Goal: Task Accomplishment & Management: Manage account settings

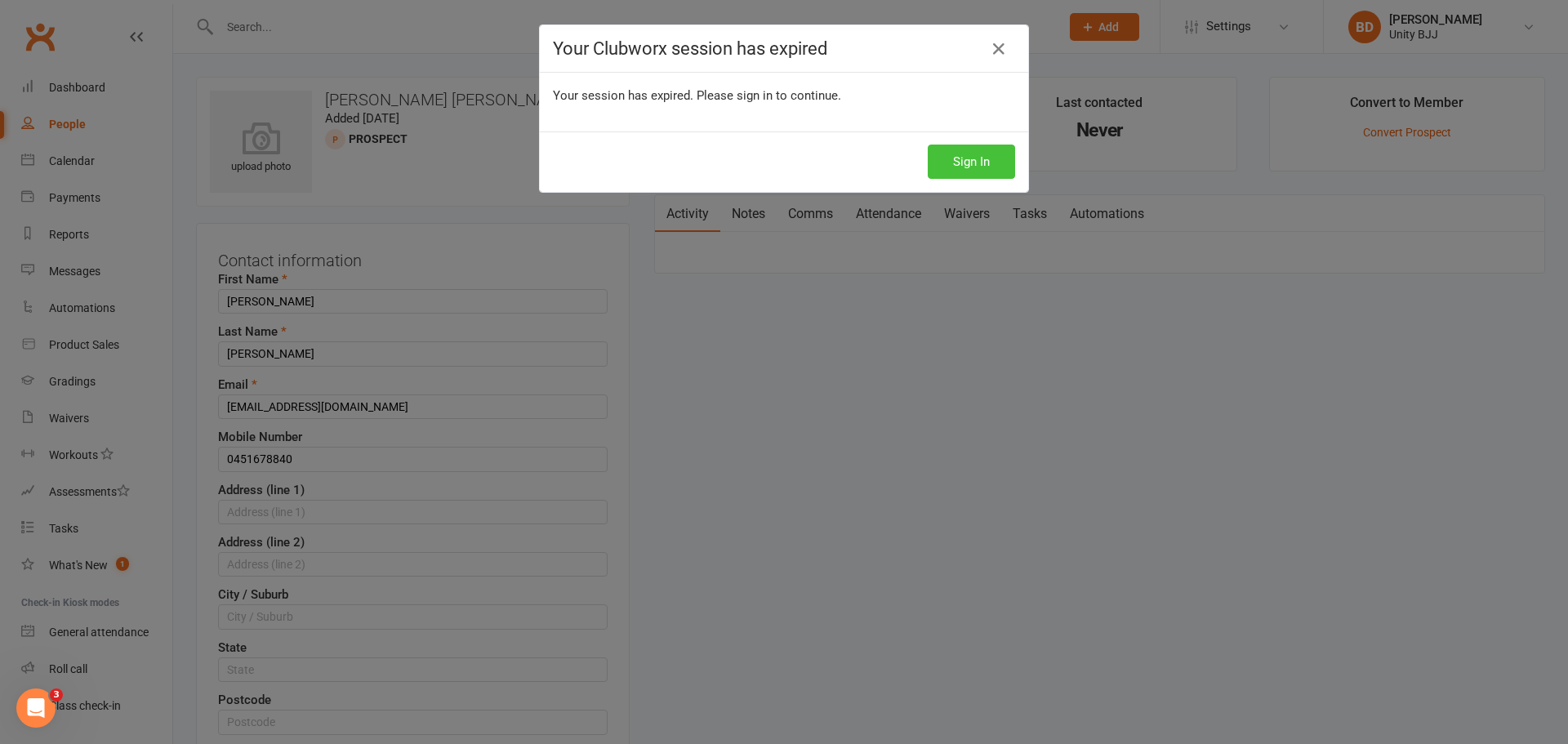
click at [982, 158] on button "Sign In" at bounding box center [971, 161] width 88 height 34
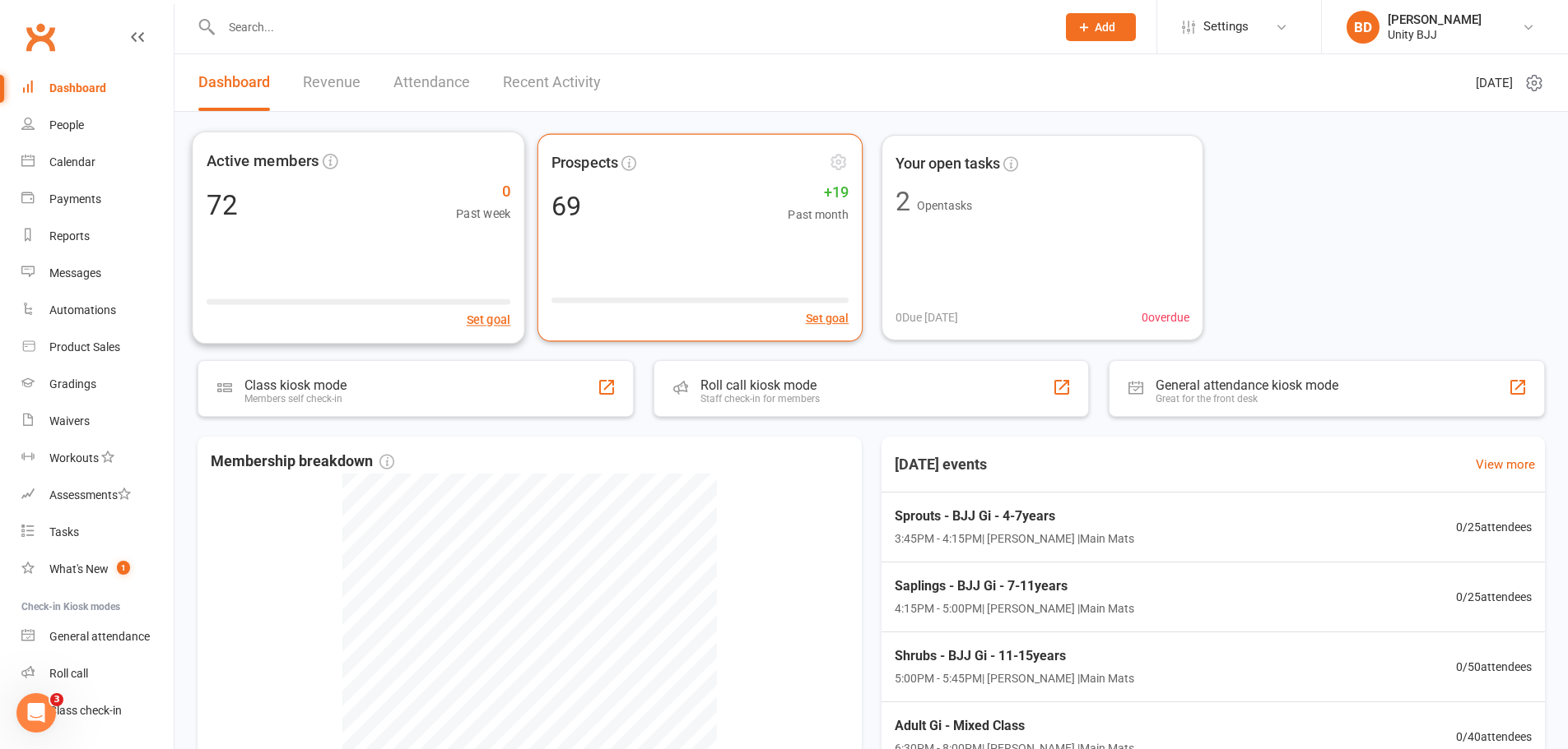
click at [657, 196] on div "69 +19 Past month" at bounding box center [700, 205] width 297 height 36
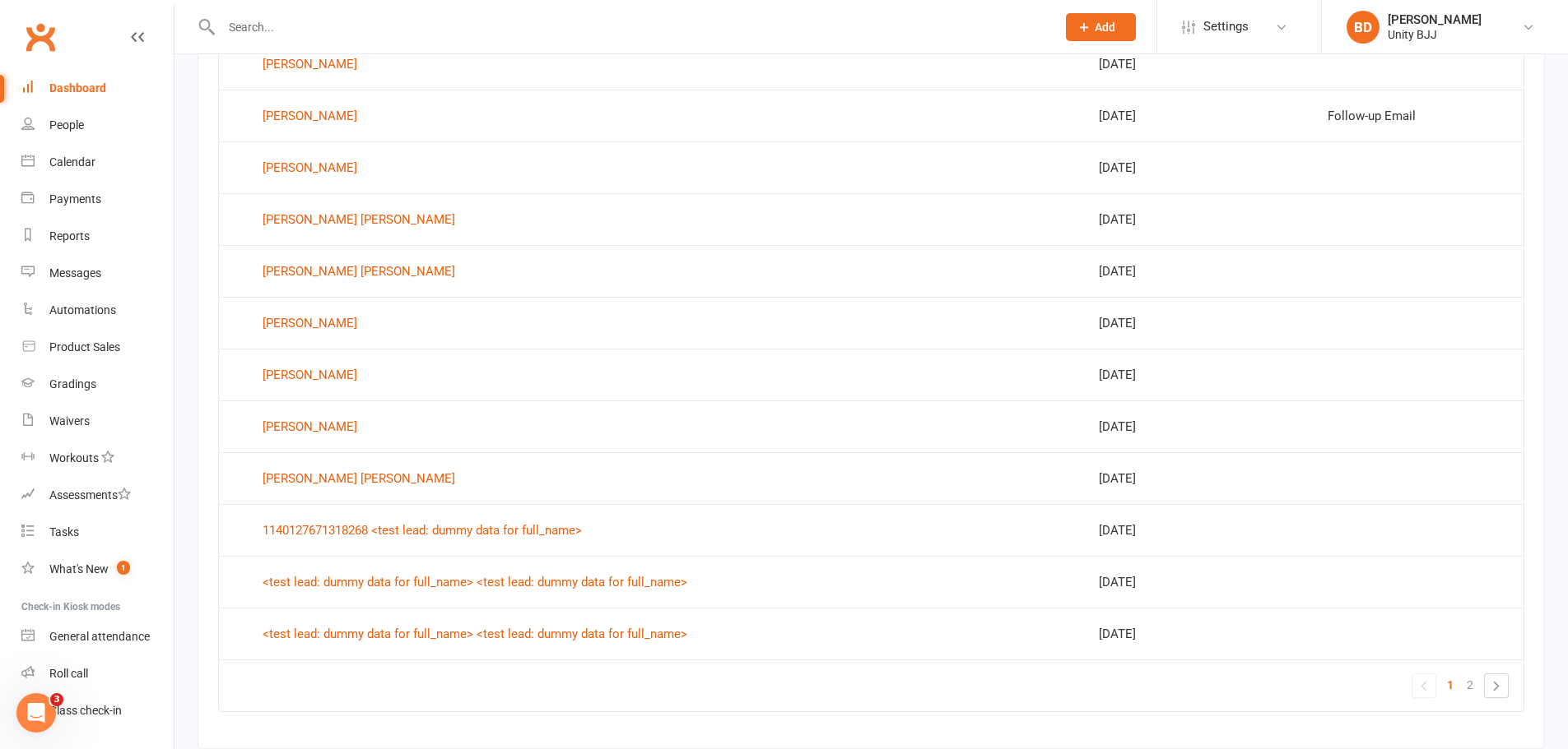
scroll to position [963, 0]
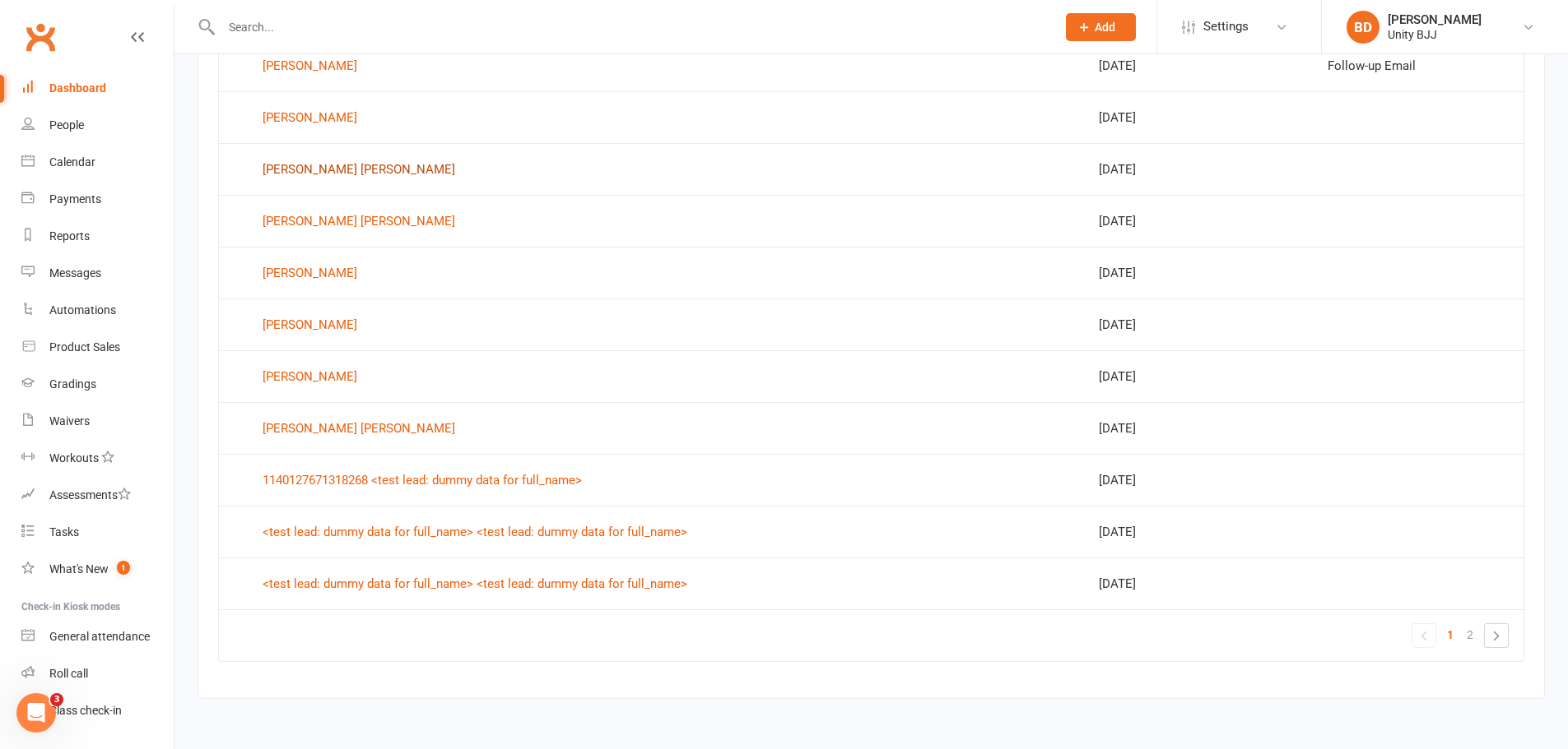
click at [339, 169] on div "[PERSON_NAME] [PERSON_NAME]" at bounding box center [359, 170] width 193 height 24
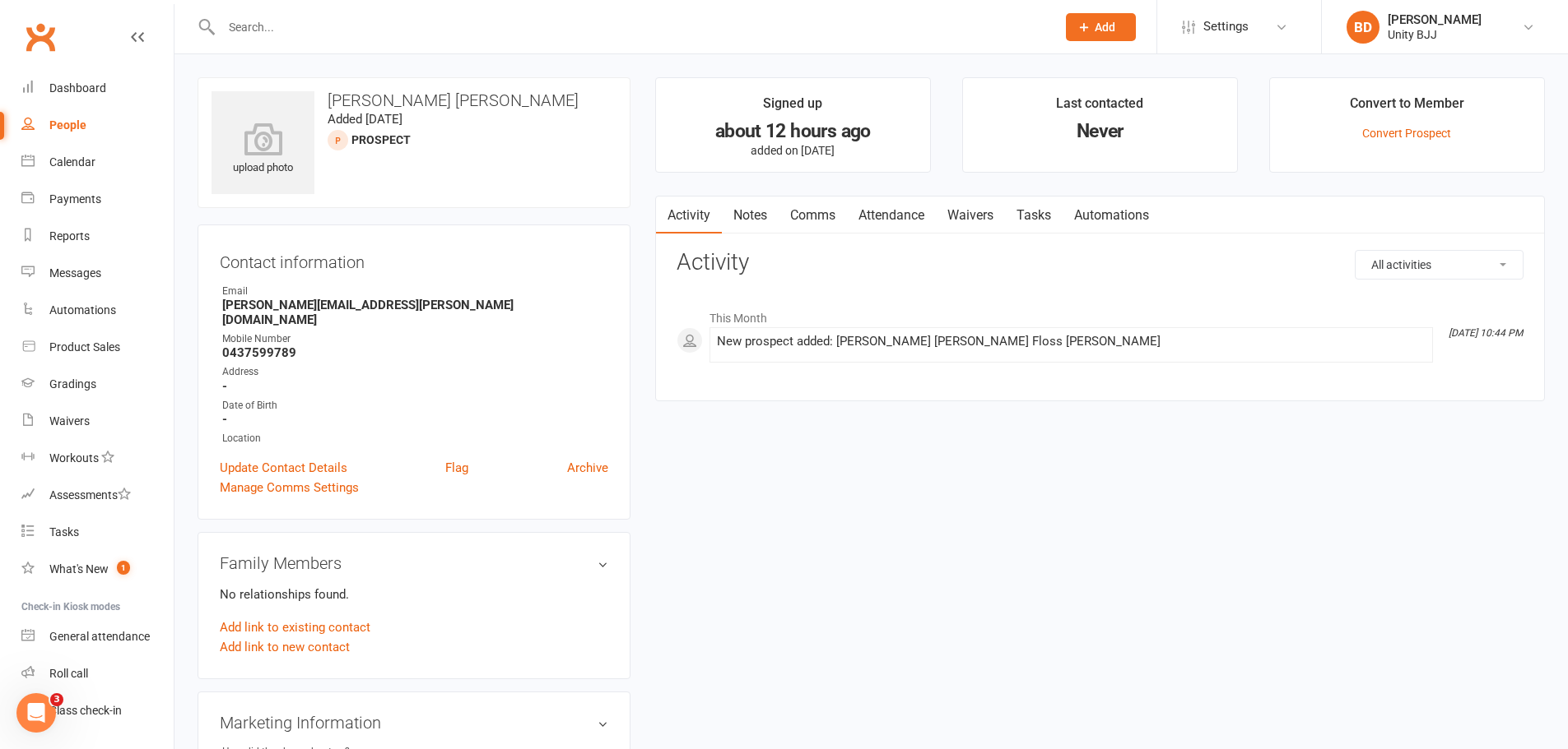
click at [411, 379] on strong "-" at bounding box center [415, 386] width 386 height 15
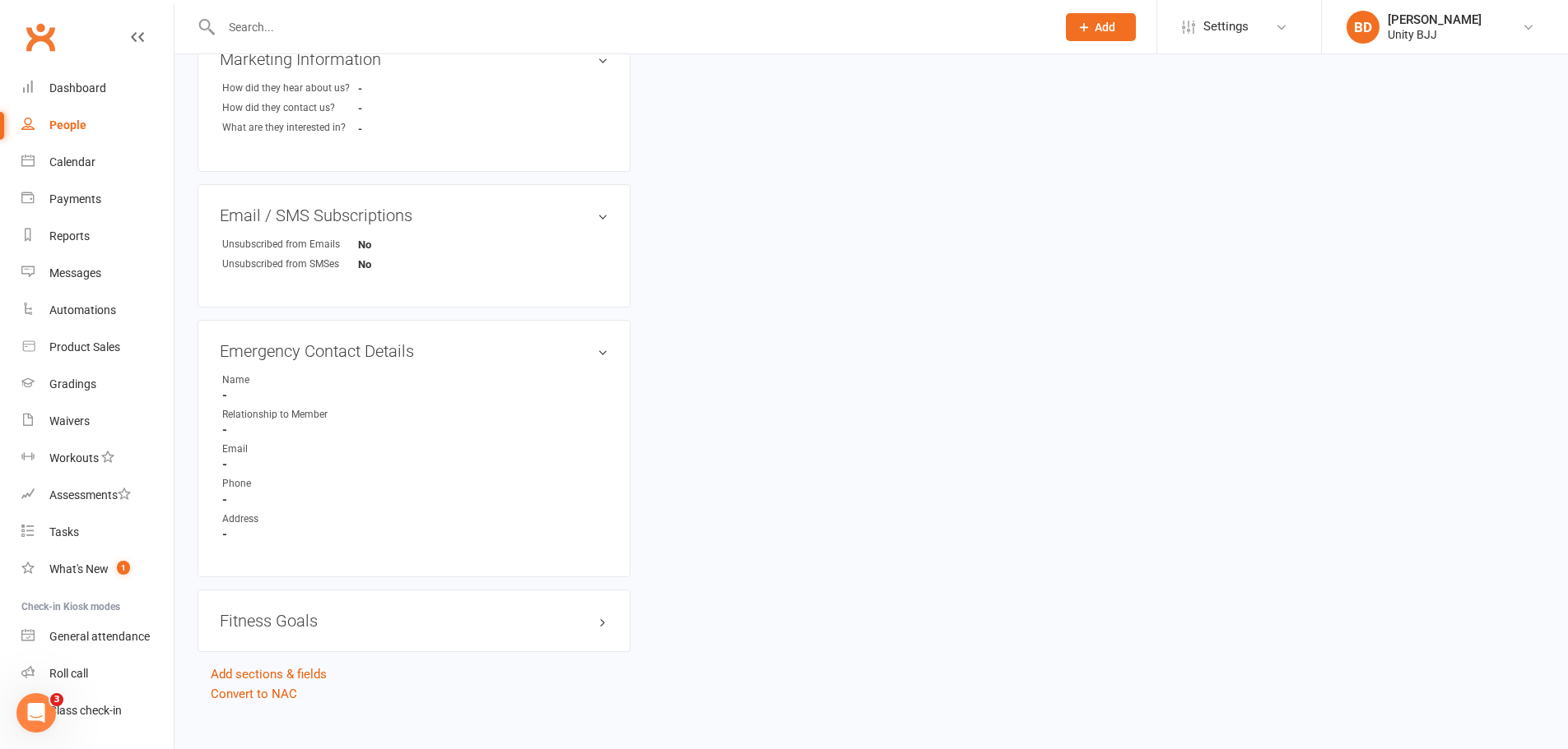
scroll to position [668, 0]
click at [274, 682] on link "Convert to NAC" at bounding box center [254, 689] width 87 height 15
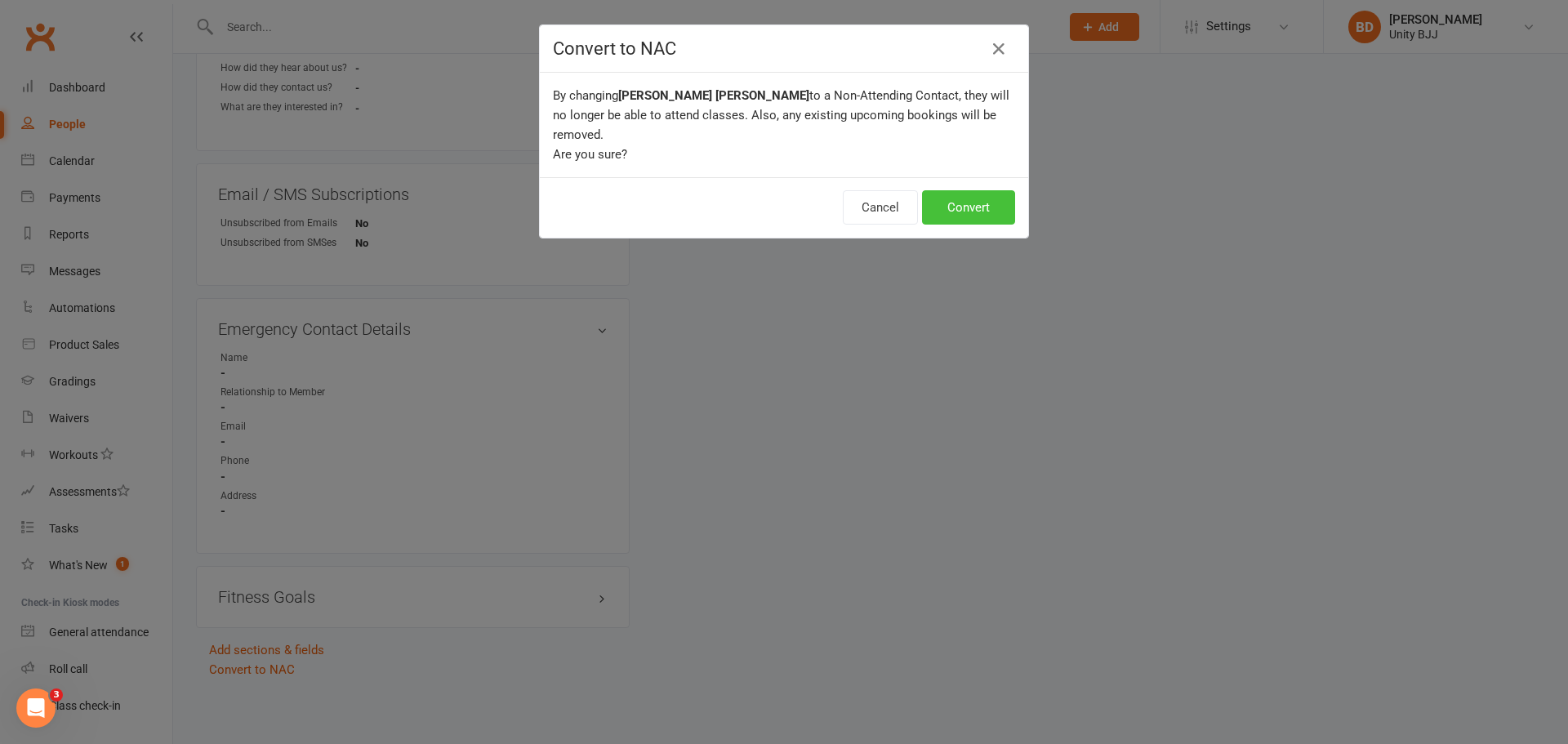
click at [960, 196] on button "Convert" at bounding box center [968, 207] width 93 height 34
